Goal: Check status: Check status

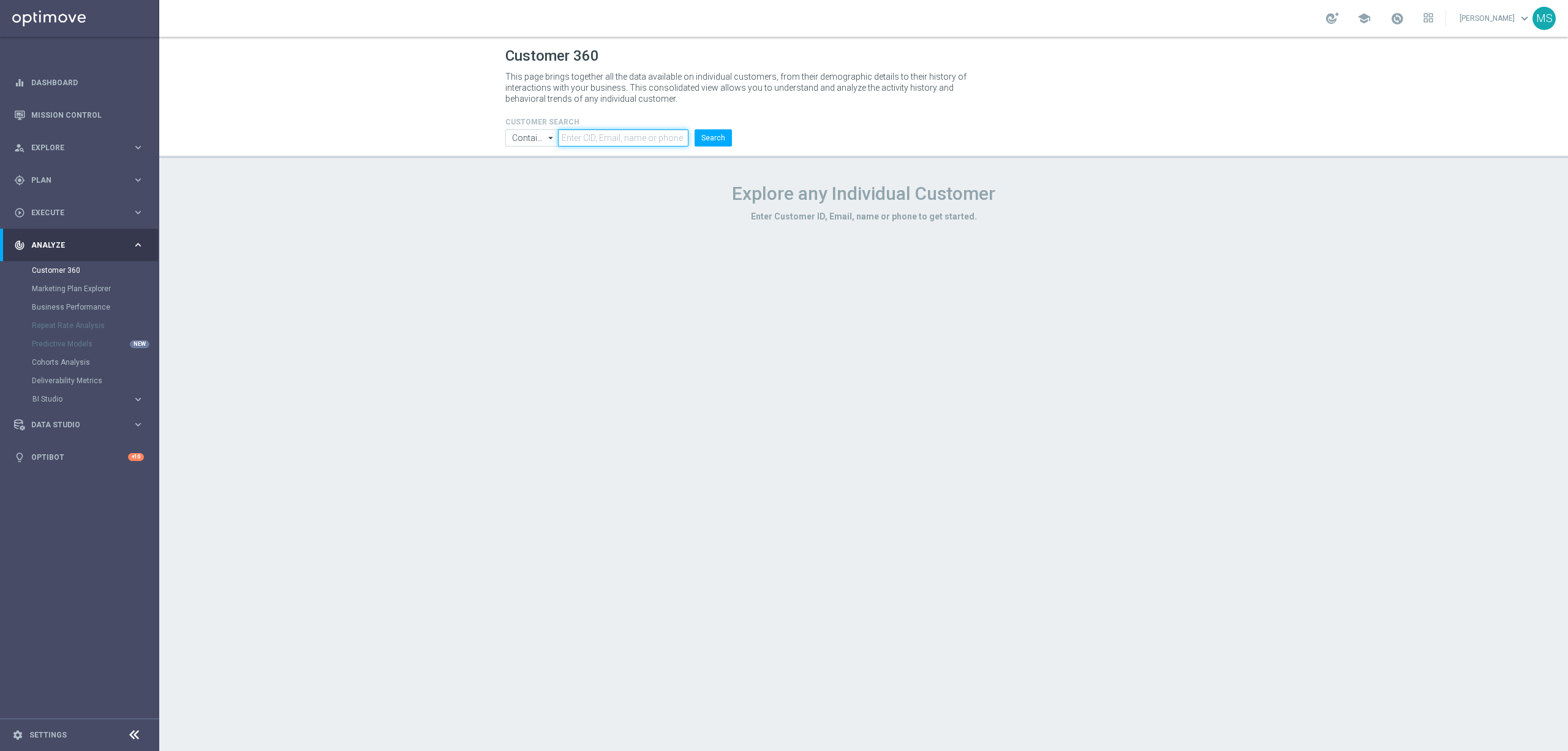
click at [576, 130] on input "text" at bounding box center [623, 138] width 131 height 17
paste input "1655883"
type input "1655883"
click at [547, 136] on icon "arrow_drop_down" at bounding box center [551, 138] width 12 height 16
click at [527, 179] on div "Equals" at bounding box center [533, 174] width 23 height 11
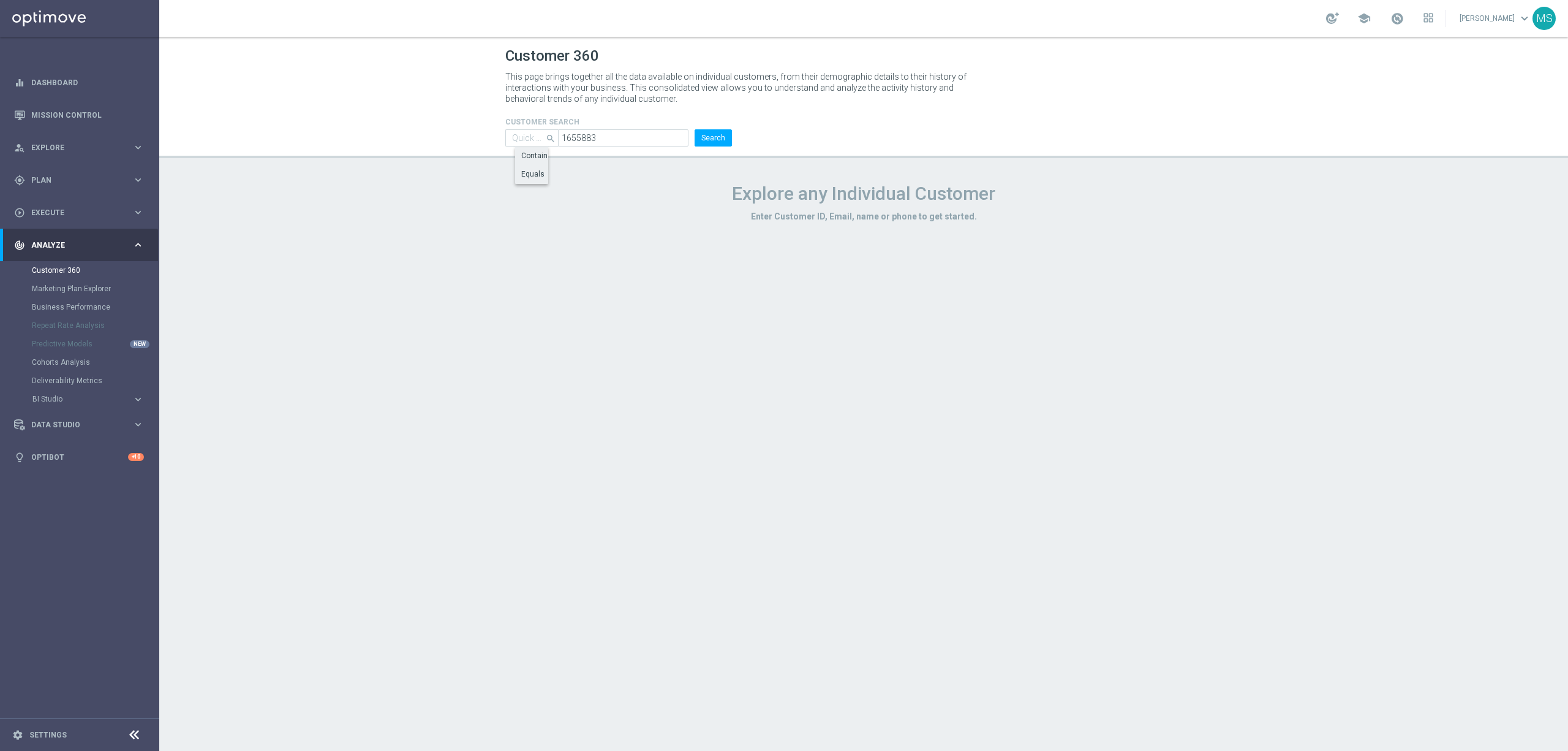
type input "Equals"
click at [698, 138] on button "Search" at bounding box center [713, 138] width 37 height 17
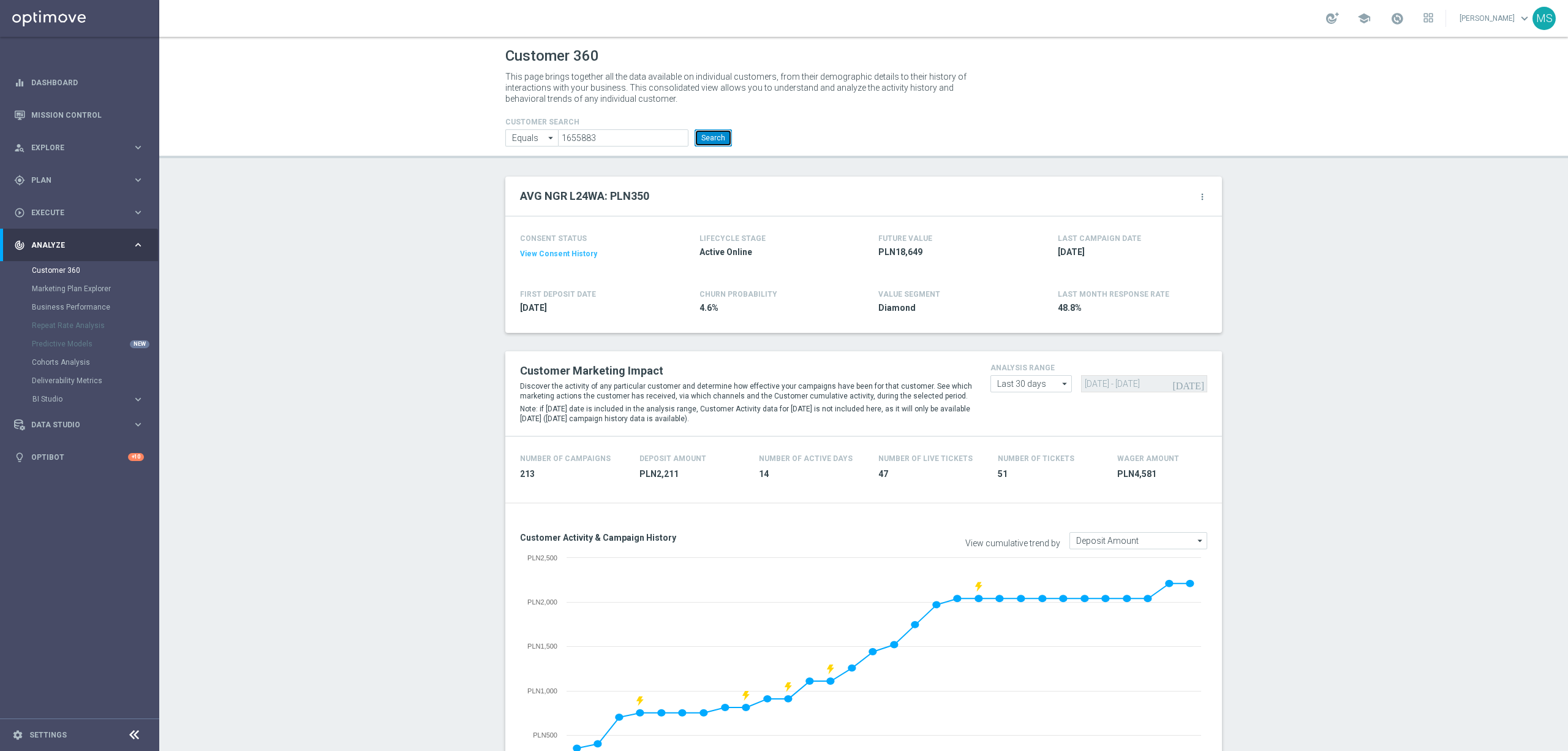
click at [699, 143] on button "Search" at bounding box center [713, 138] width 37 height 17
click at [710, 138] on button "Search" at bounding box center [713, 138] width 37 height 17
click at [715, 140] on button "Search" at bounding box center [713, 138] width 37 height 17
click at [598, 143] on input "1655883" at bounding box center [623, 138] width 131 height 17
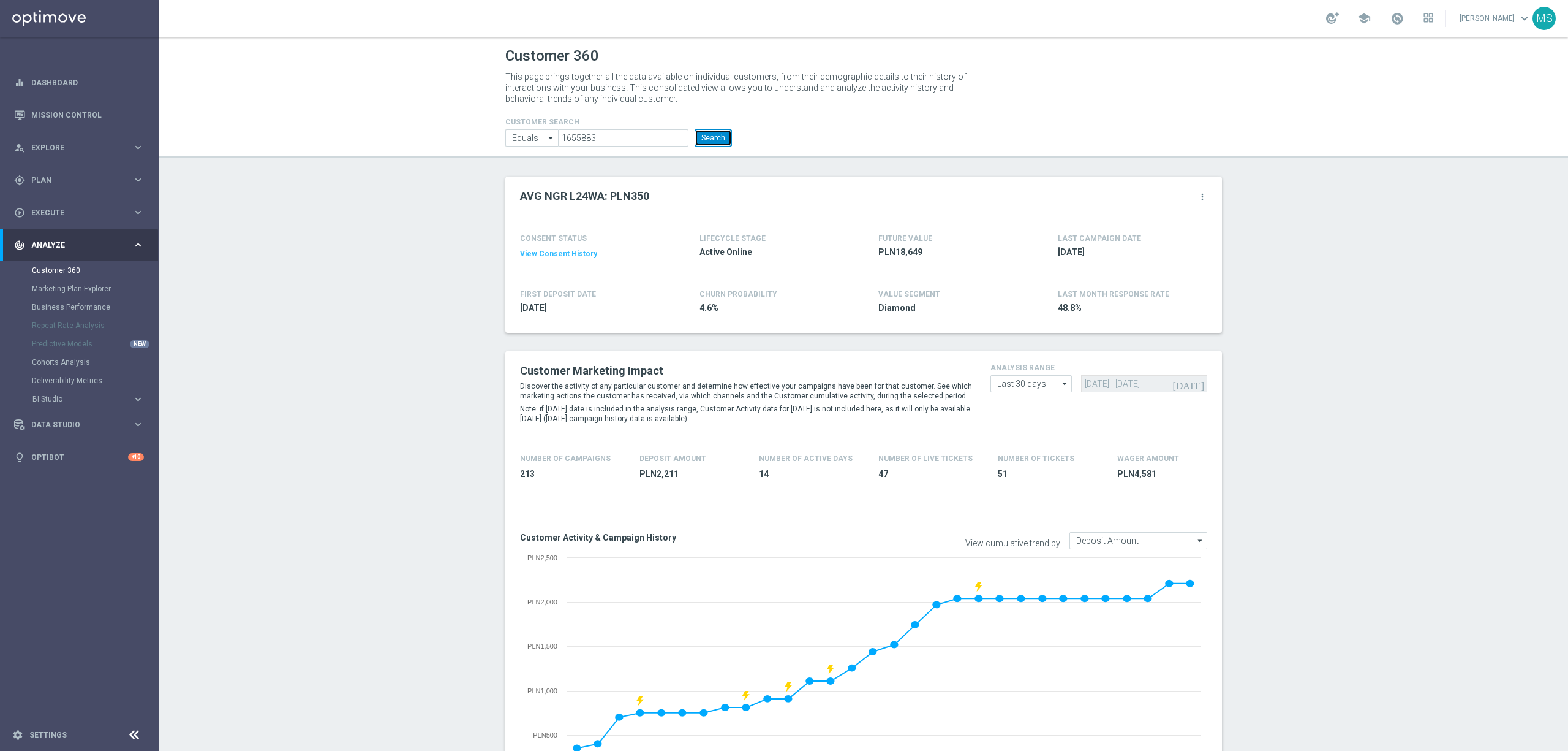
click at [710, 140] on button "Search" at bounding box center [713, 138] width 37 height 17
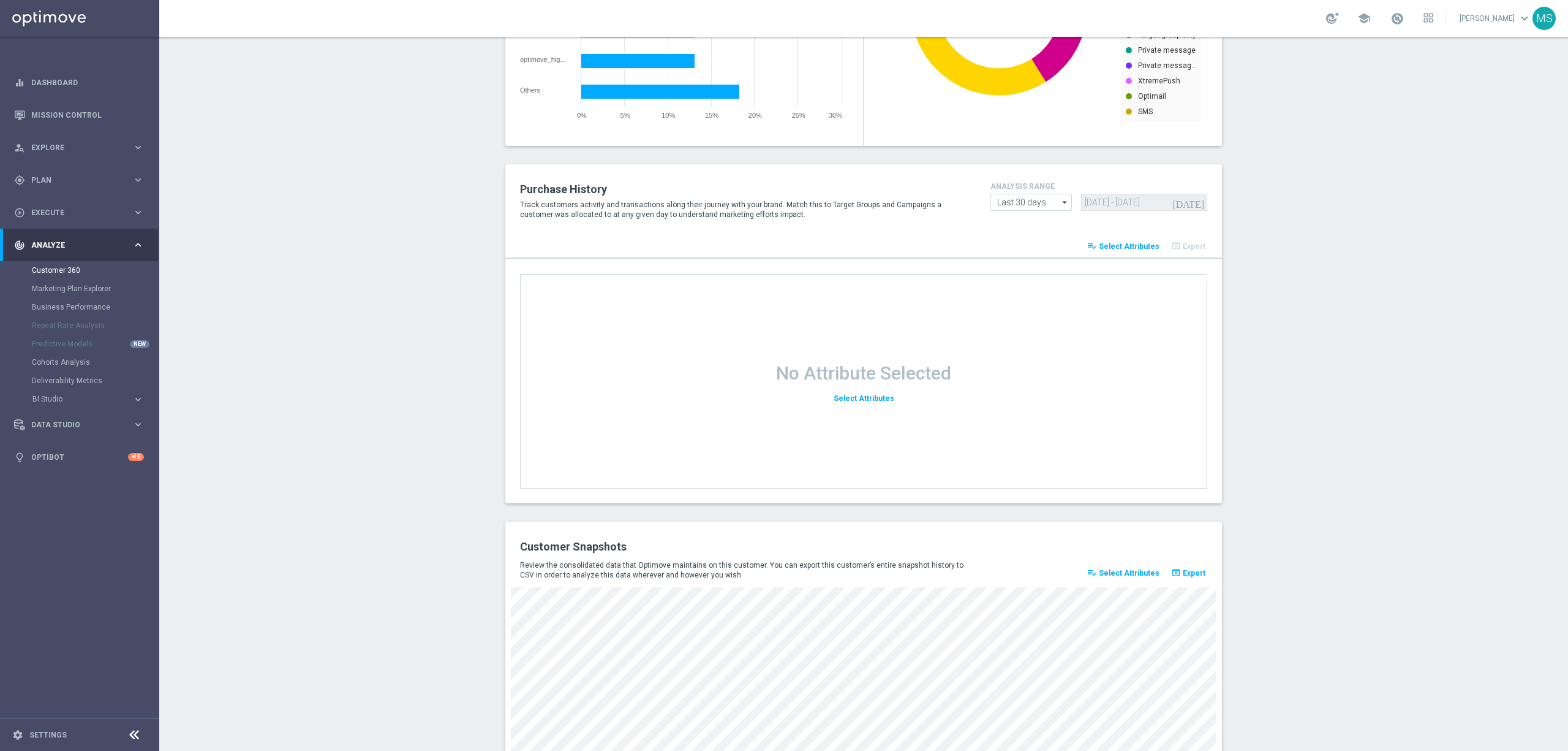
scroll to position [1378, 0]
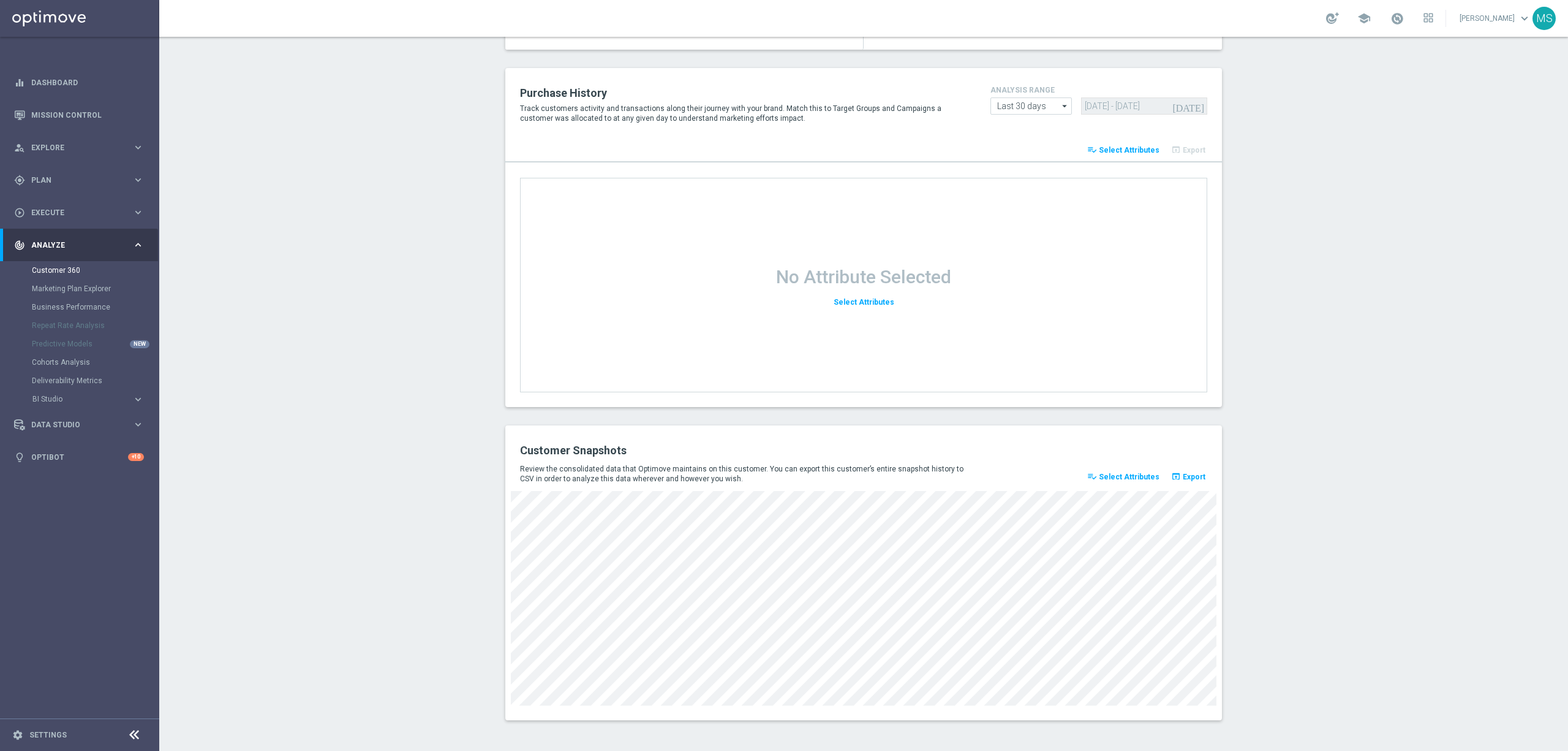
click at [824, 706] on div "Customer Snapshots Review the consolidated data that Optimove maintains on this…" at bounding box center [864, 572] width 716 height 295
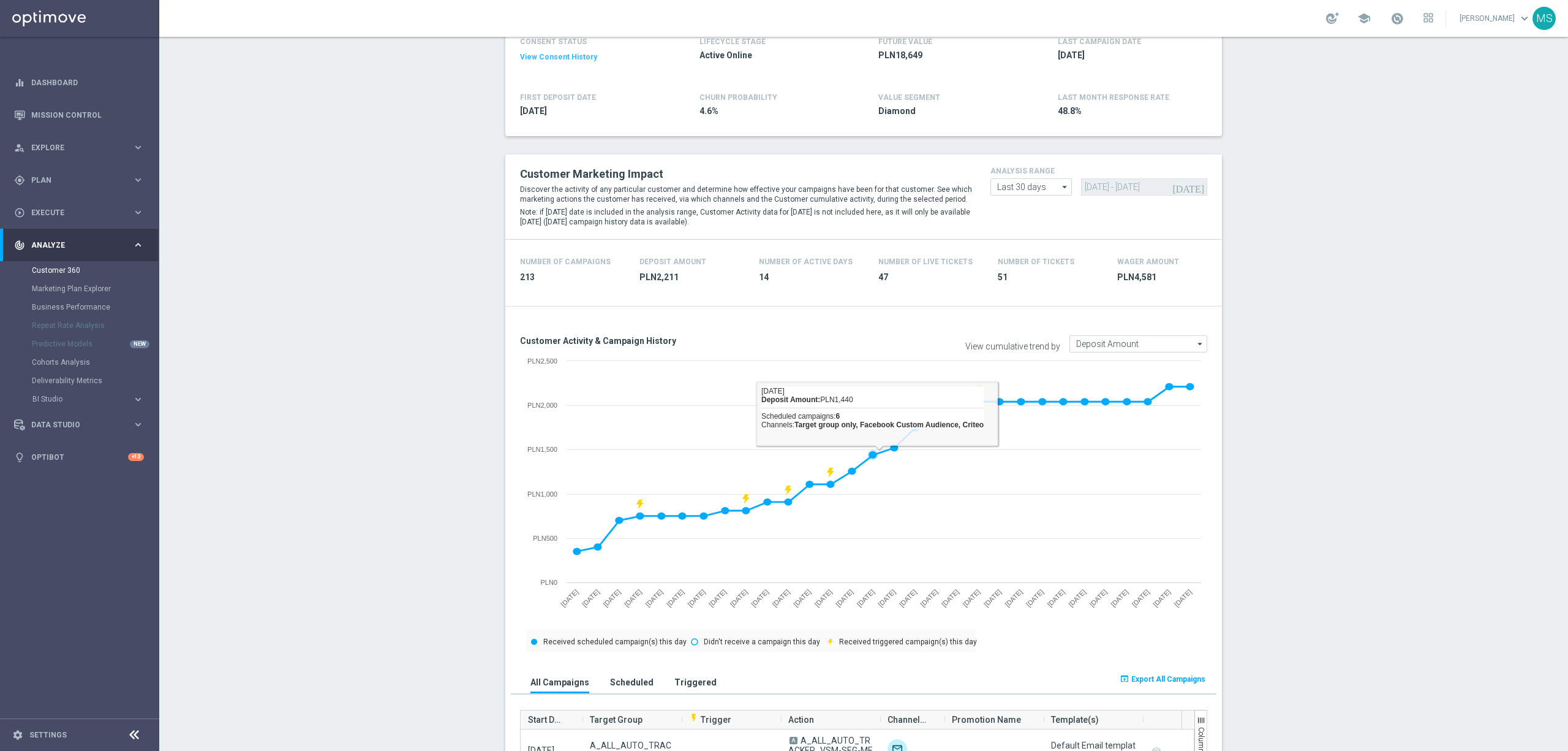
scroll to position [0, 0]
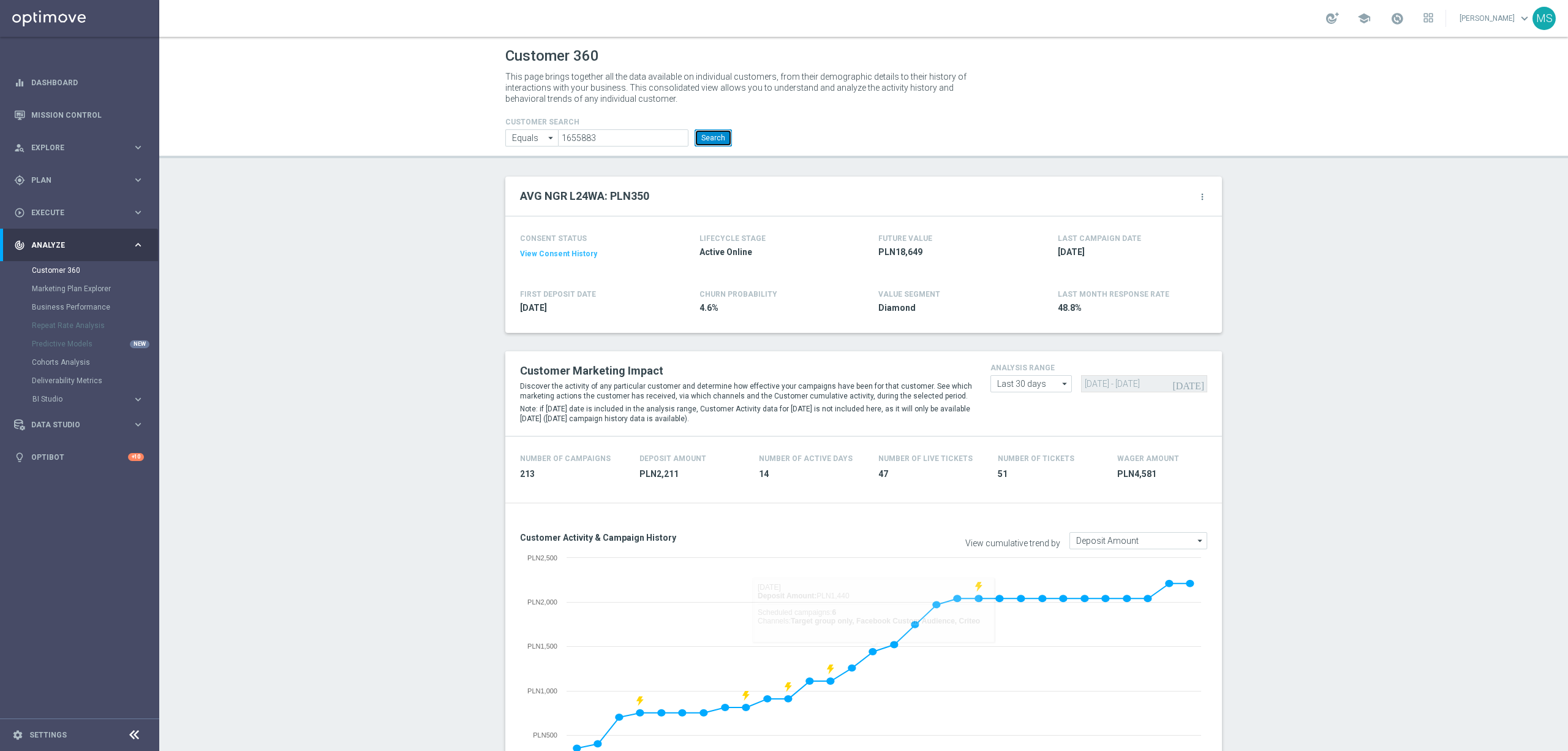
click at [710, 145] on button "Search" at bounding box center [713, 138] width 37 height 17
click at [641, 134] on input "1655883" at bounding box center [623, 138] width 131 height 17
paste input "355594"
type input "1355594"
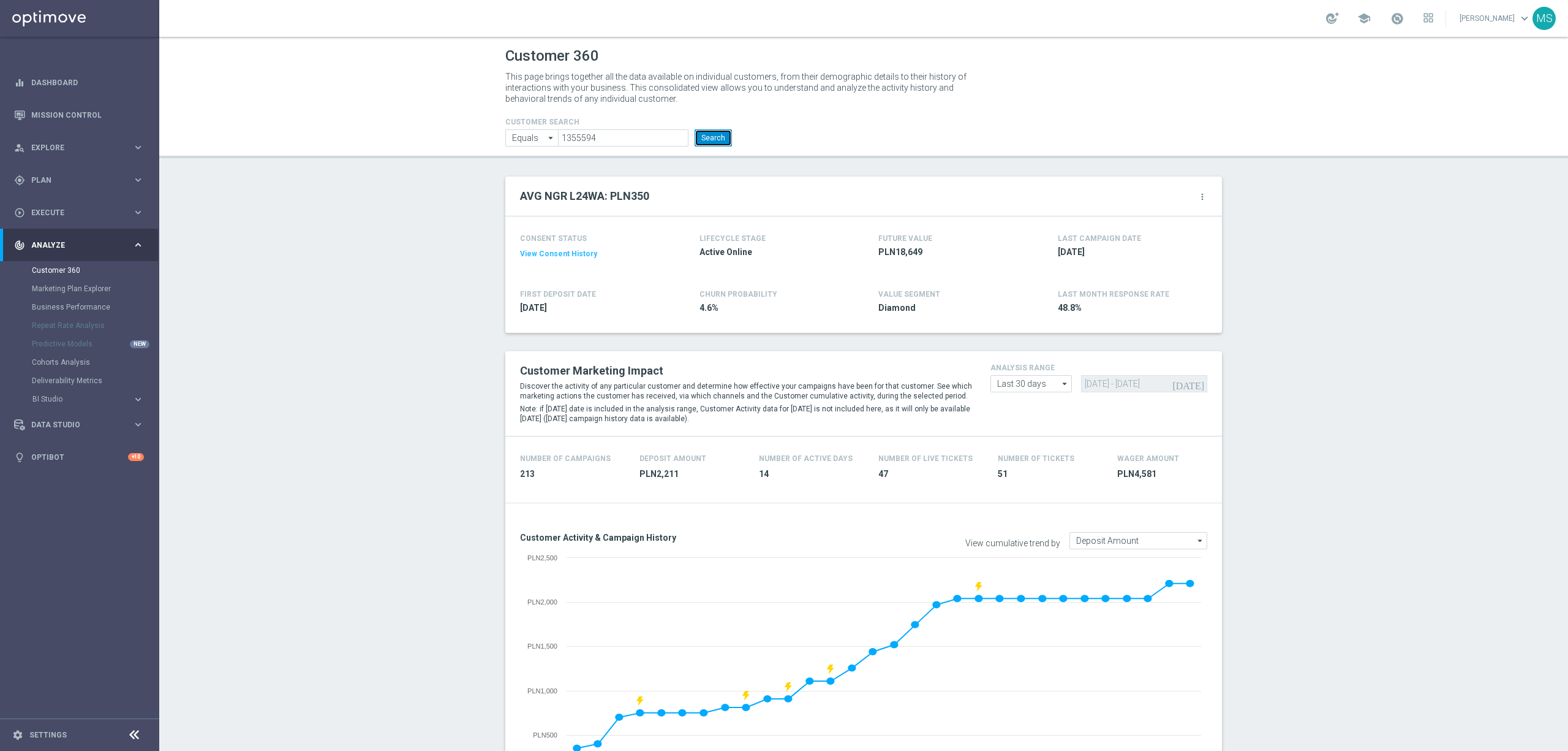
click at [709, 138] on button "Search" at bounding box center [713, 138] width 37 height 17
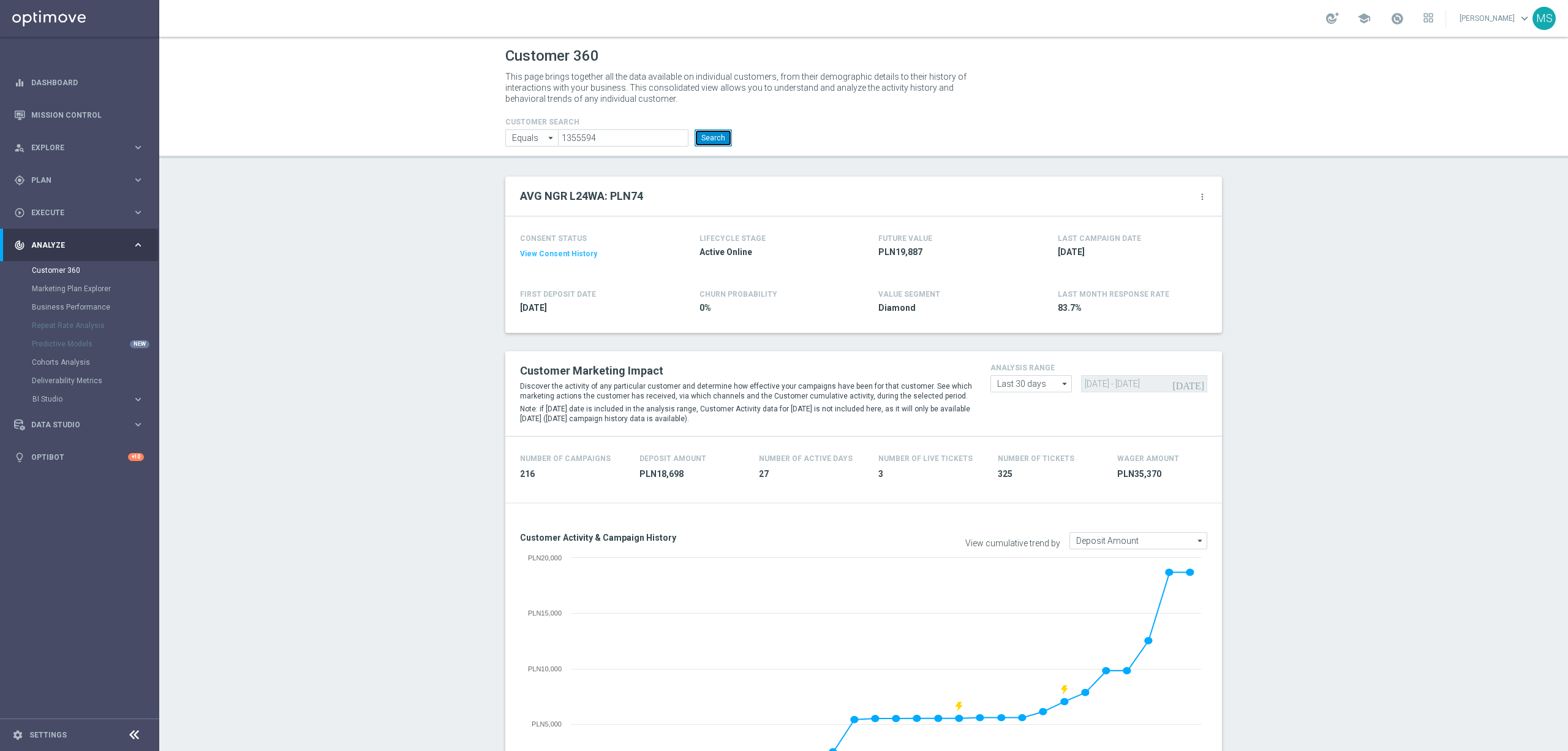
click at [714, 138] on button "Search" at bounding box center [713, 138] width 37 height 17
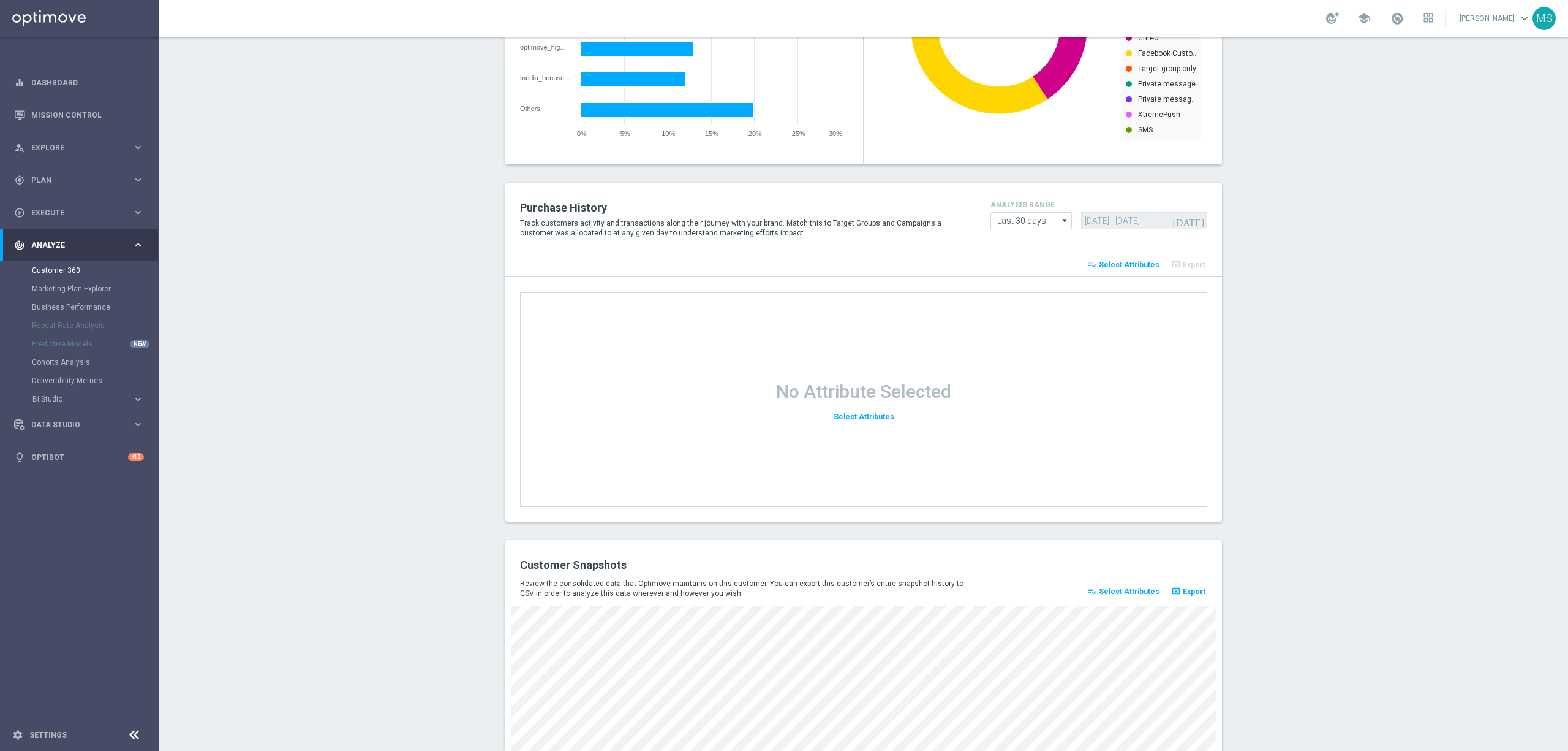
scroll to position [1378, 0]
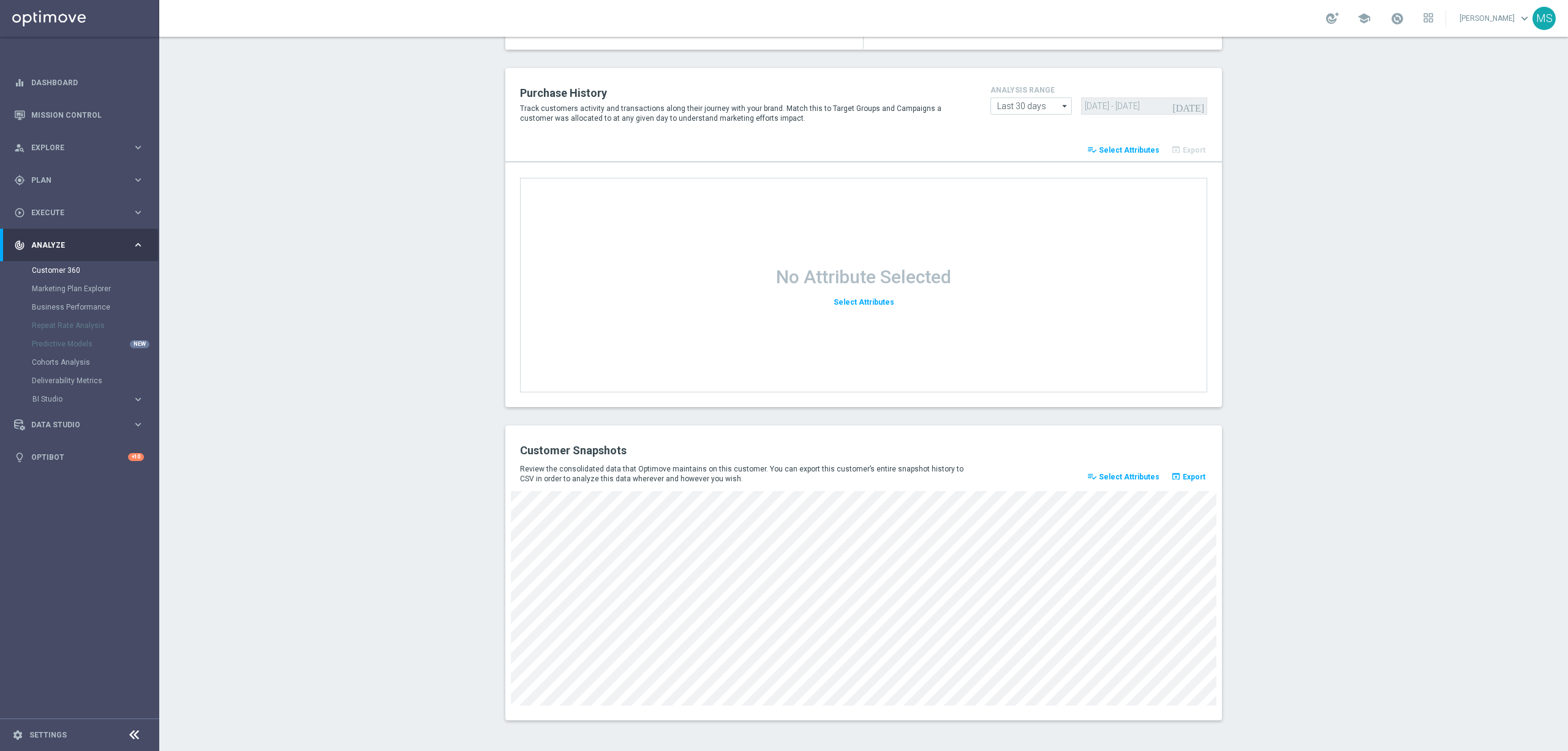
drag, startPoint x: 689, startPoint y: 707, endPoint x: 698, endPoint y: 707, distance: 9.0
click at [698, 707] on div "Customer Snapshots Review the consolidated data that Optimove maintains on this…" at bounding box center [864, 572] width 716 height 295
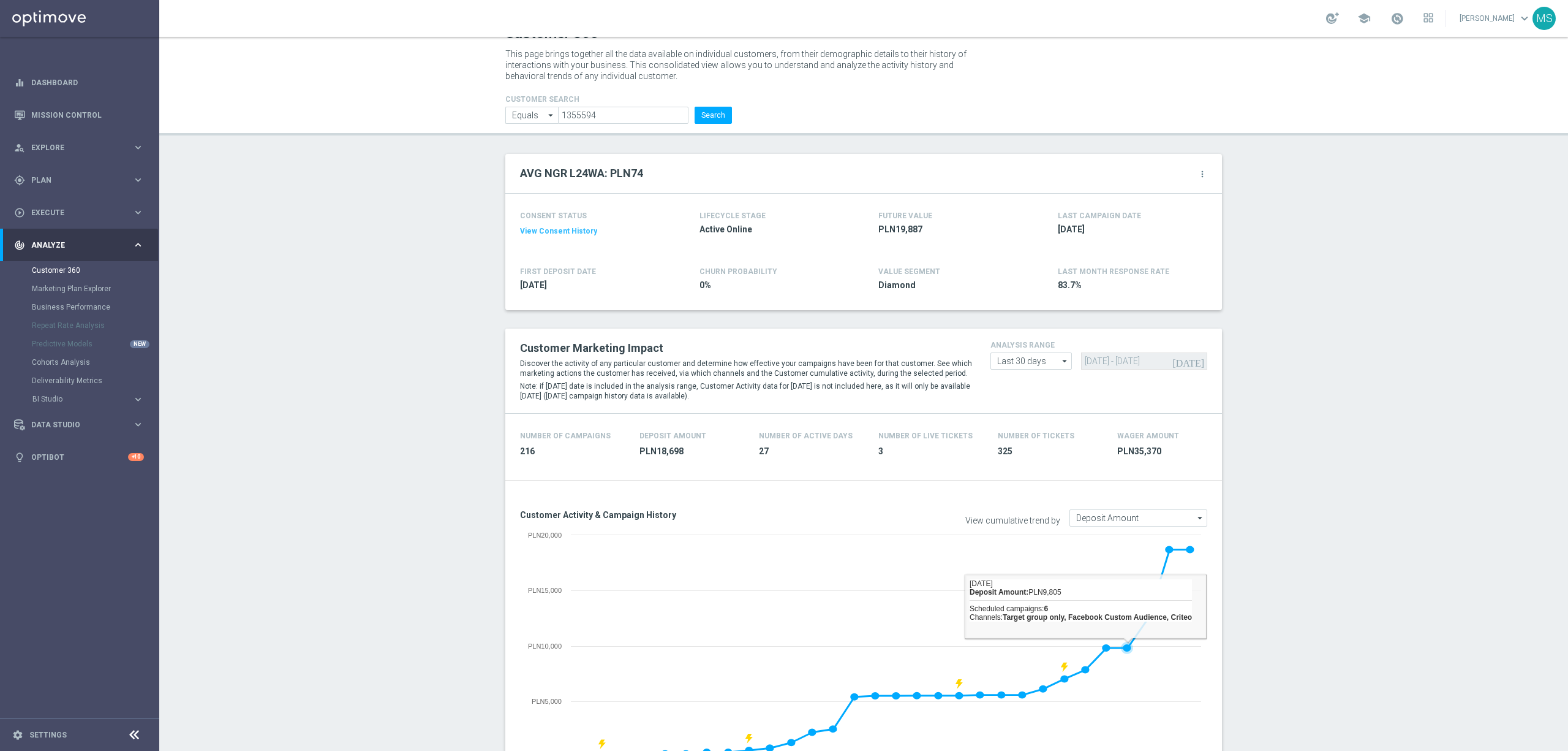
scroll to position [0, 0]
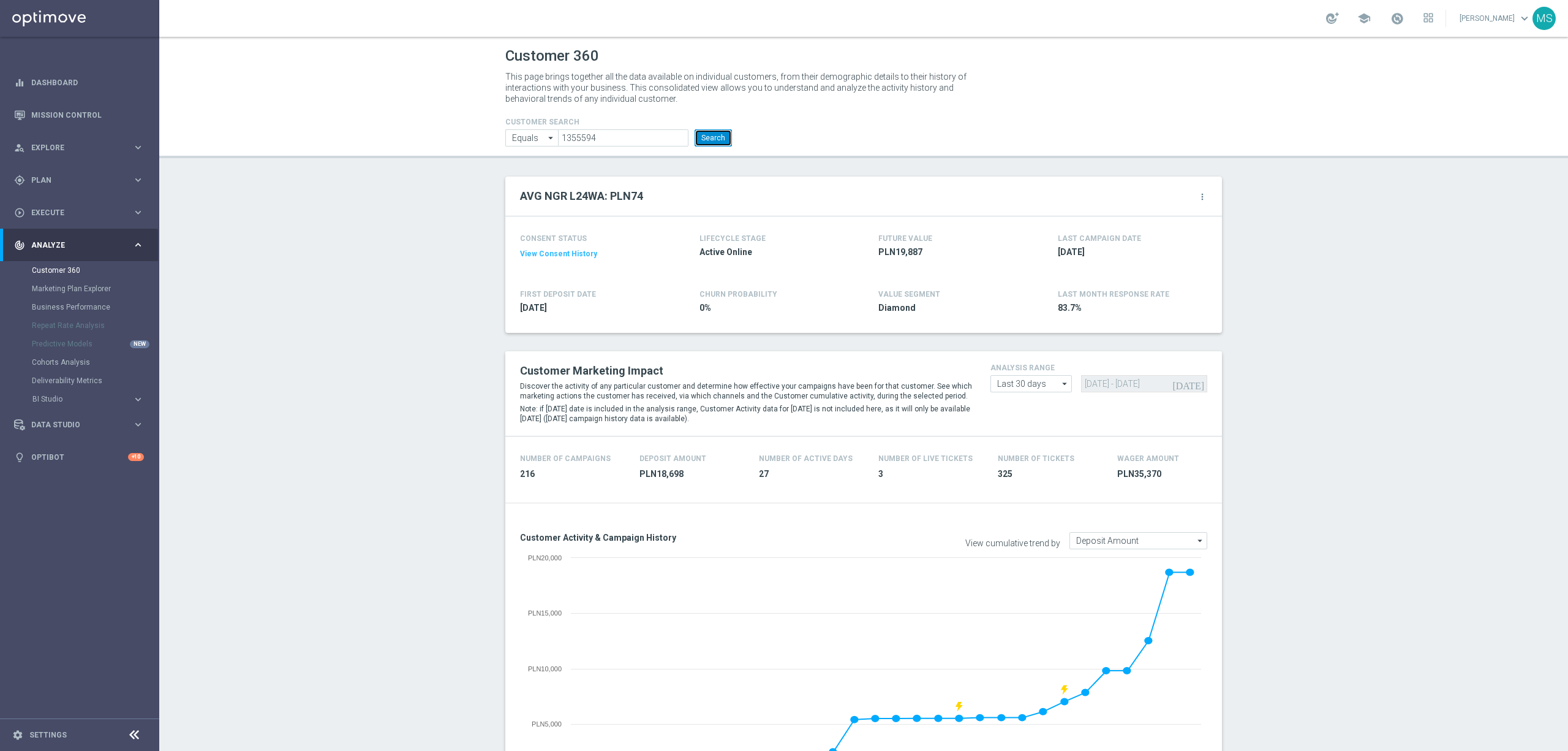
click at [720, 145] on button "Search" at bounding box center [713, 138] width 37 height 17
click at [702, 145] on button "Search" at bounding box center [713, 138] width 37 height 17
click at [707, 138] on button "Search" at bounding box center [713, 138] width 37 height 17
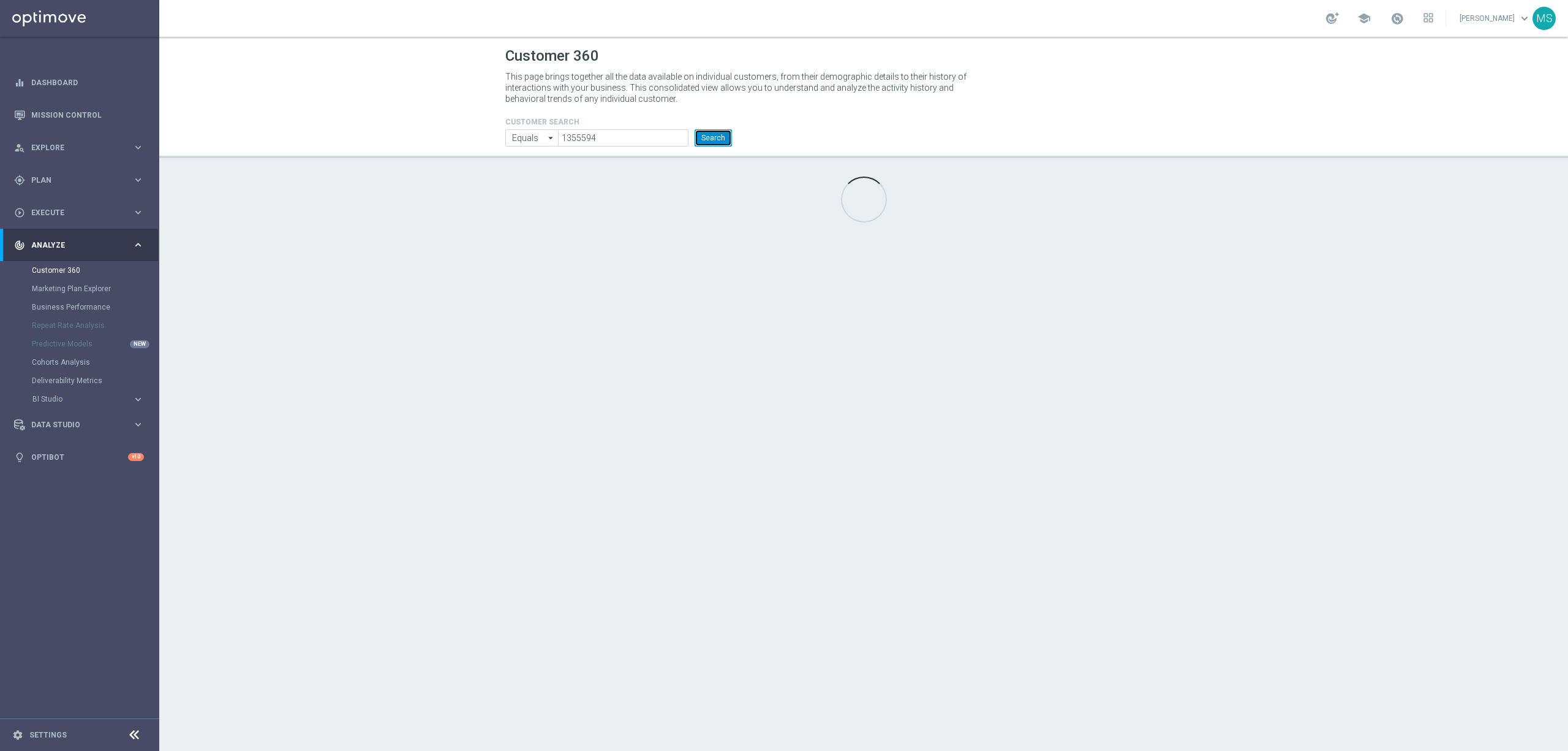
click at [706, 140] on button "Search" at bounding box center [713, 138] width 37 height 17
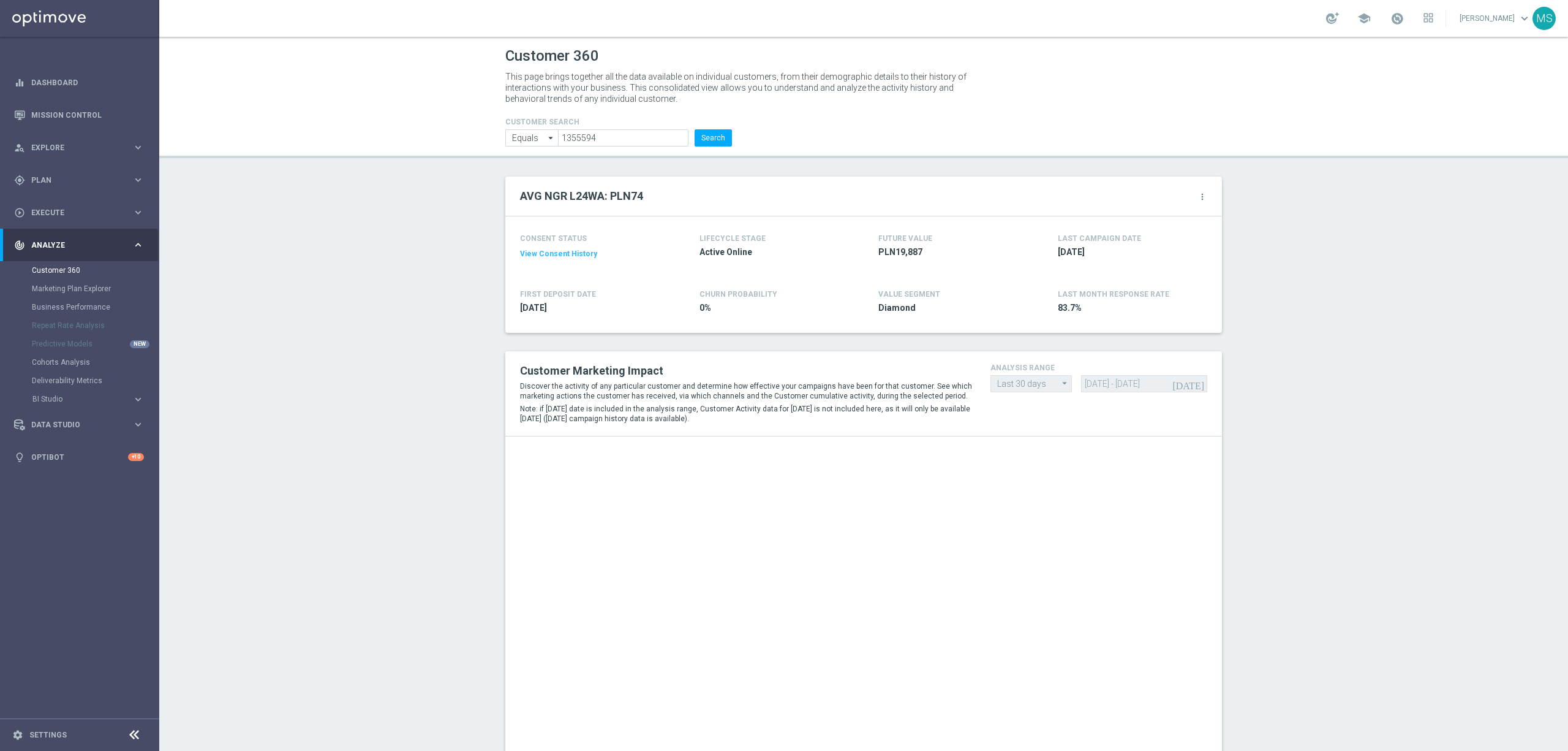
click at [633, 147] on header "Customer 360 This page brings together all the data available on individual cus…" at bounding box center [864, 97] width 1409 height 121
click at [635, 140] on input "1355594" at bounding box center [623, 138] width 131 height 17
paste input "921736"
type input "1921736"
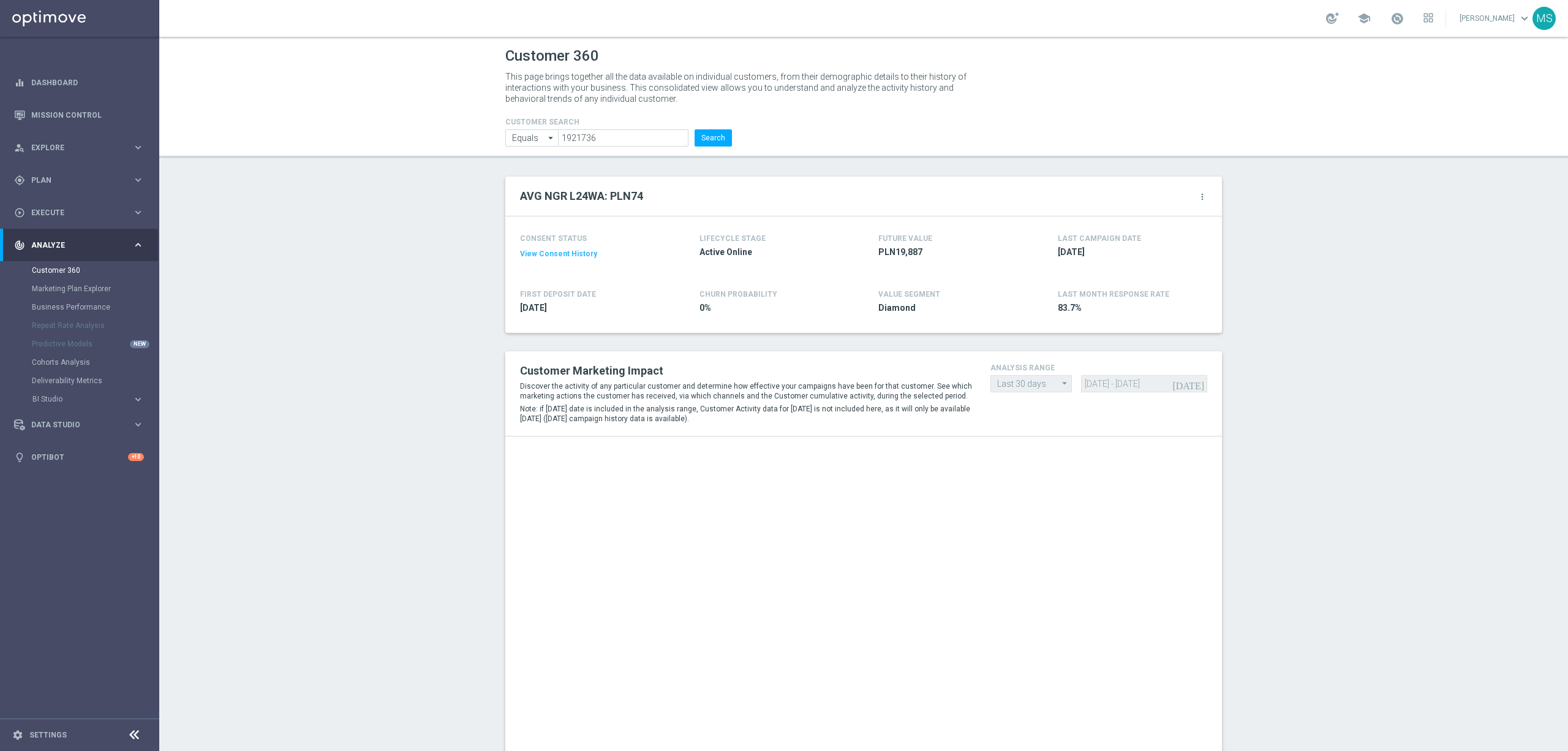
click at [704, 128] on form "CUSTOMER SEARCH Equals Equals arrow_drop_down Show Selected 0 of NaN Contains" at bounding box center [619, 132] width 227 height 29
click at [699, 140] on button "Search" at bounding box center [713, 138] width 37 height 17
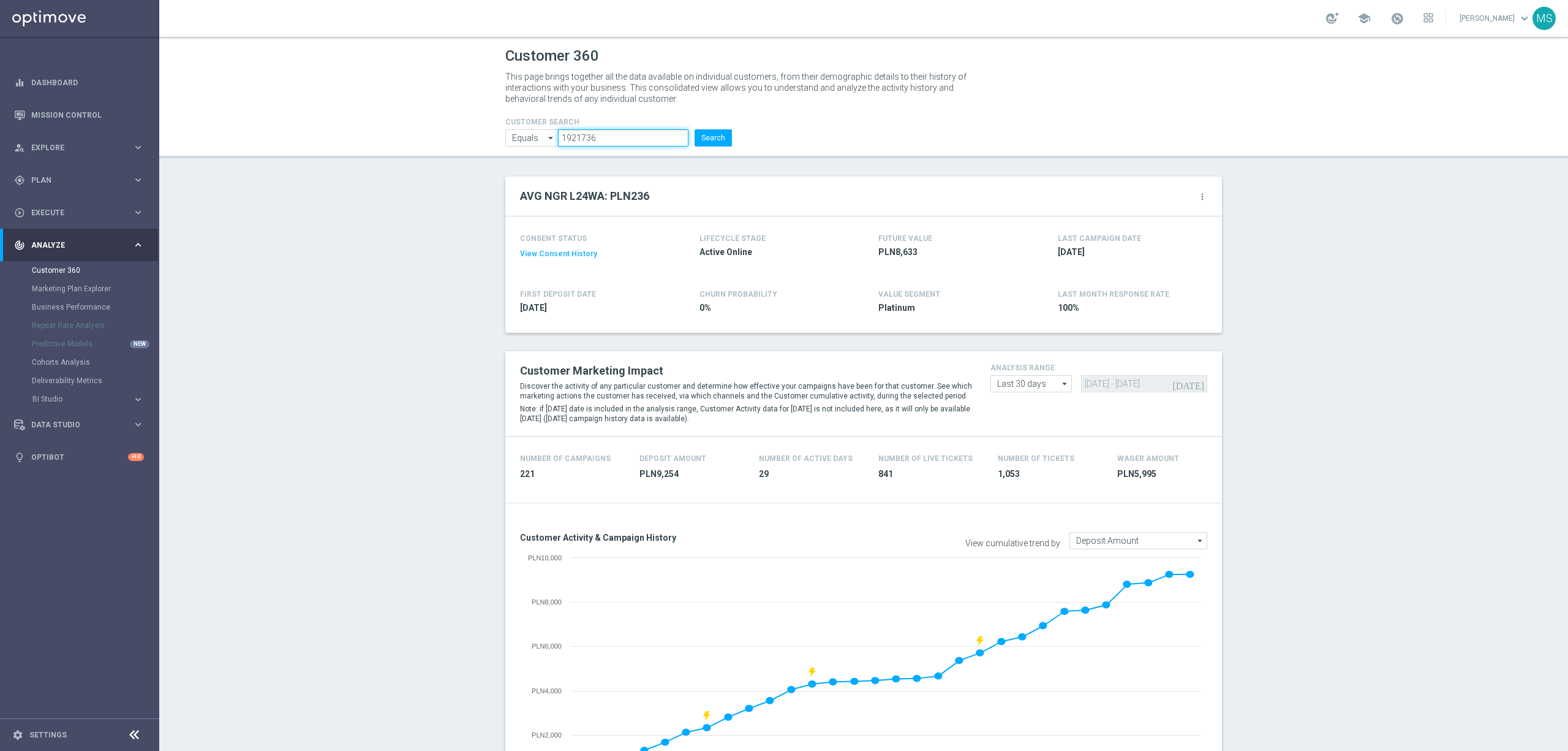
click at [635, 129] on input "1921736" at bounding box center [623, 138] width 131 height 17
click at [704, 143] on button "Search" at bounding box center [713, 138] width 37 height 17
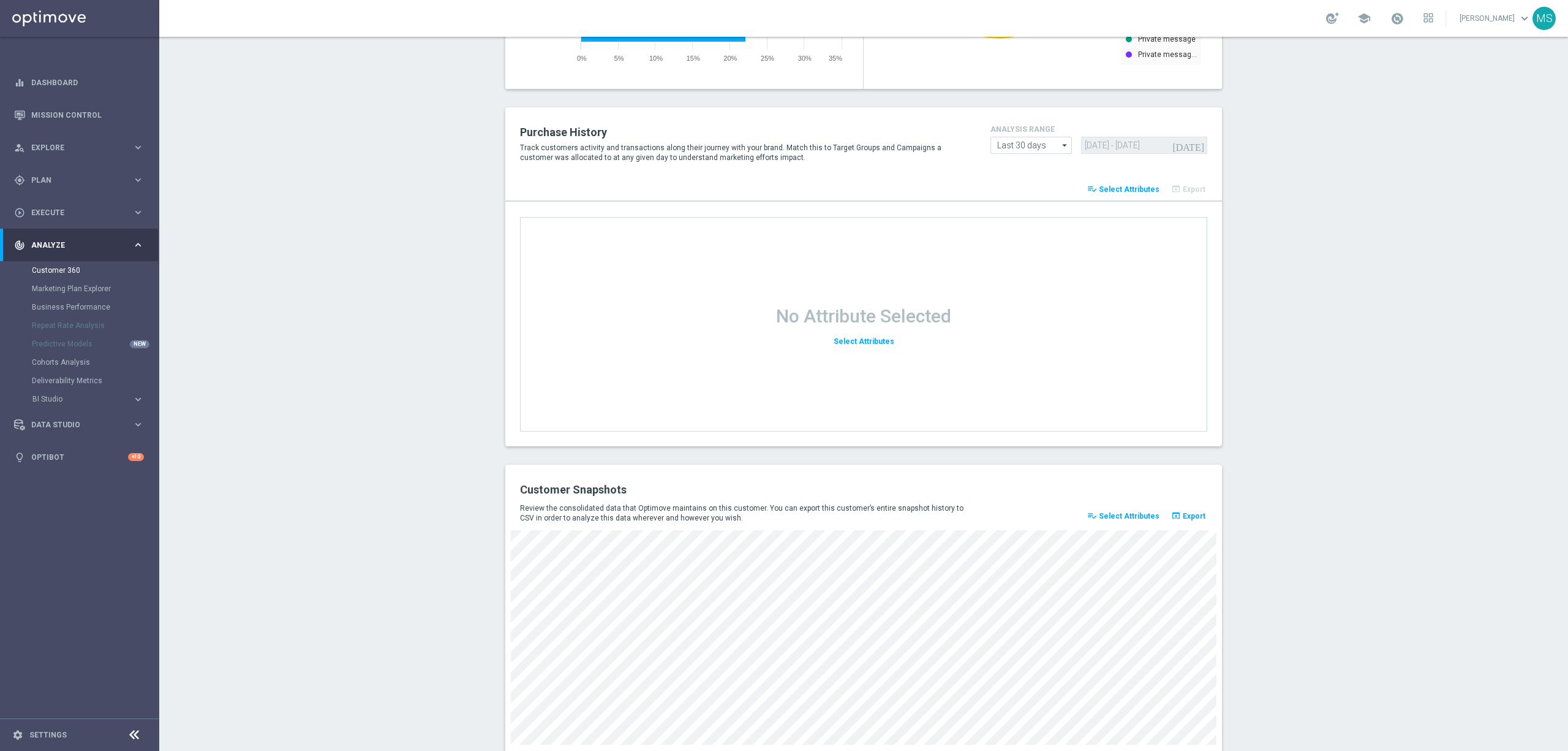
scroll to position [1378, 0]
